Goal: Download file/media

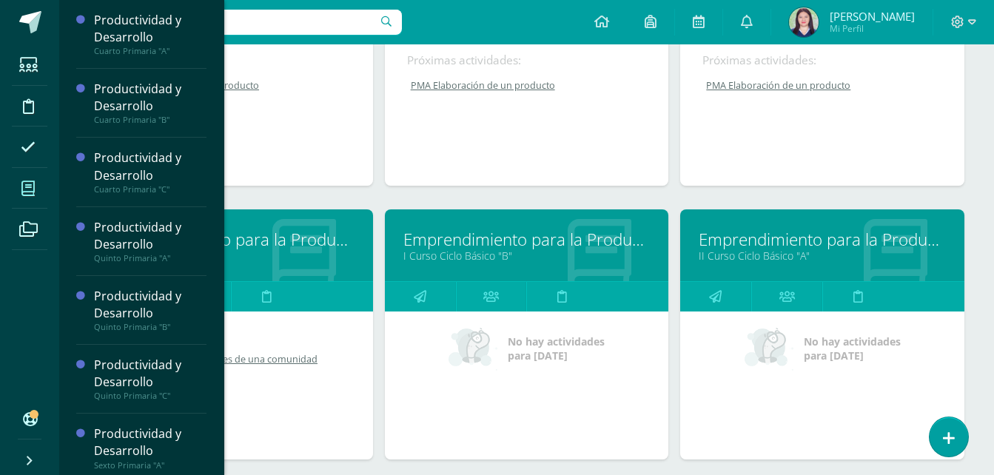
scroll to position [887, 0]
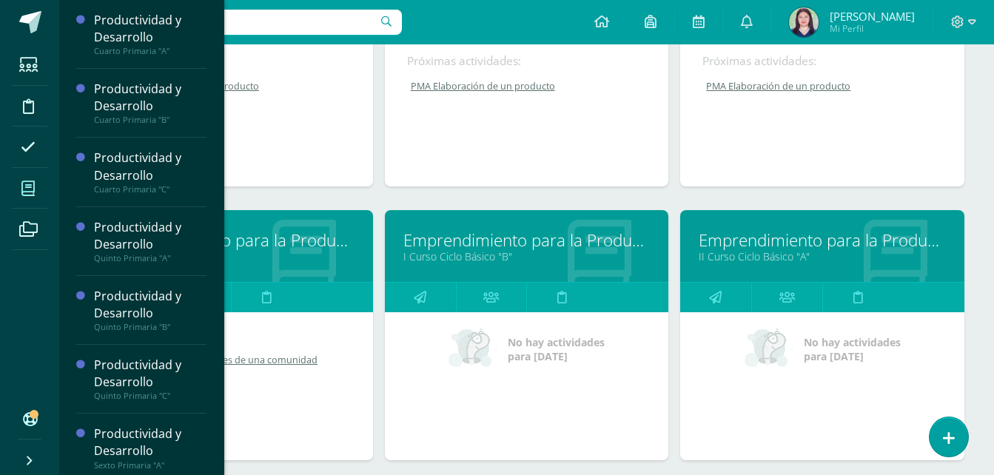
click at [302, 256] on link "I Curso Ciclo Básico "A"" at bounding box center [230, 256] width 247 height 14
click at [321, 237] on link "Emprendimiento para la Productividad" at bounding box center [230, 240] width 247 height 23
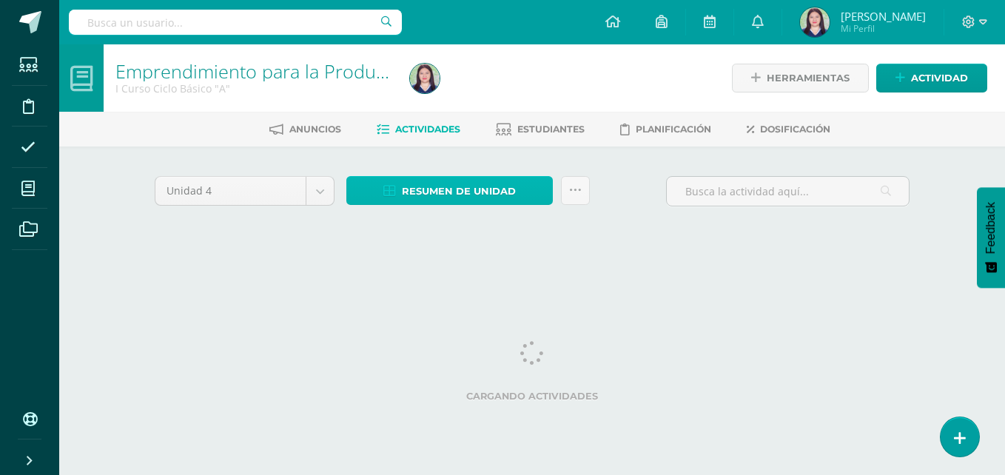
click at [449, 179] on span "Resumen de unidad" at bounding box center [459, 191] width 114 height 27
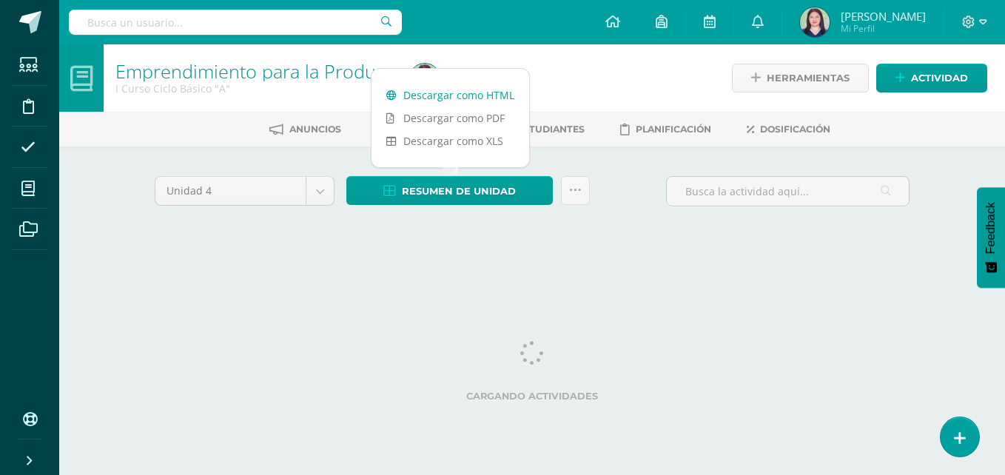
click at [450, 87] on link "Descargar como HTML" at bounding box center [451, 95] width 158 height 23
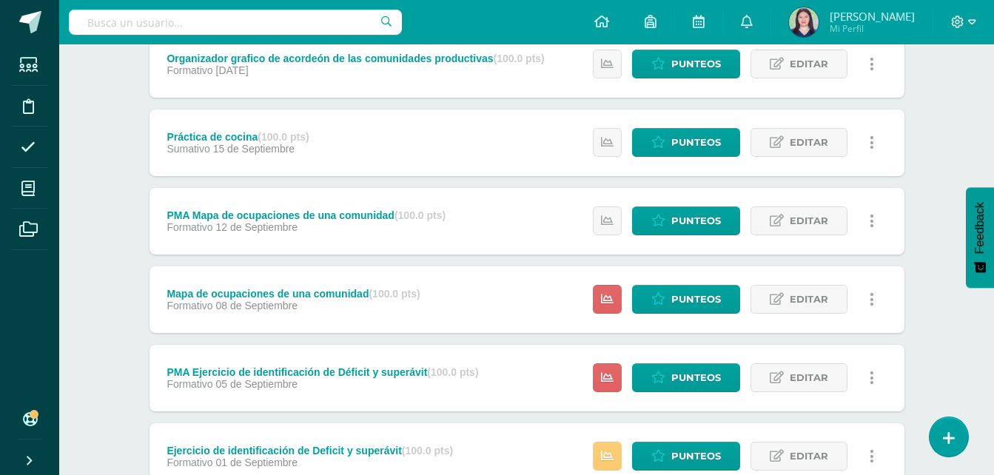
scroll to position [299, 0]
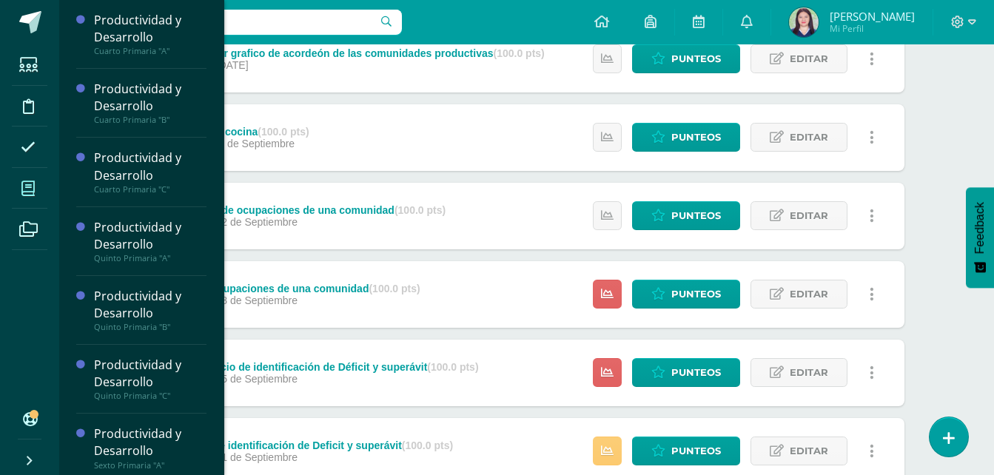
click at [41, 182] on span at bounding box center [28, 188] width 33 height 33
